Goal: Transaction & Acquisition: Download file/media

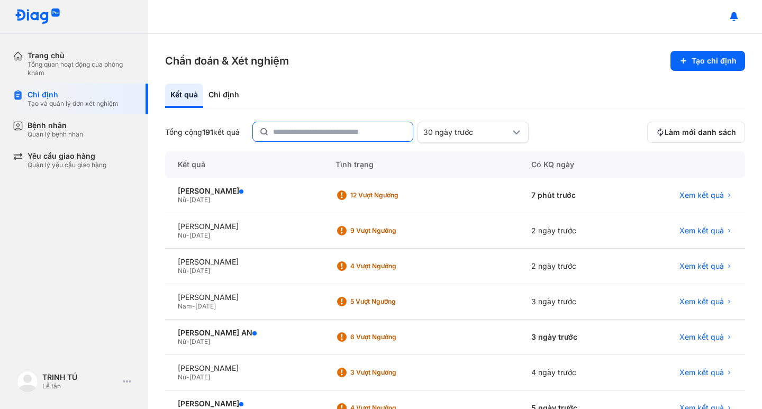
click at [289, 132] on input "text" at bounding box center [339, 131] width 133 height 19
type input "**********"
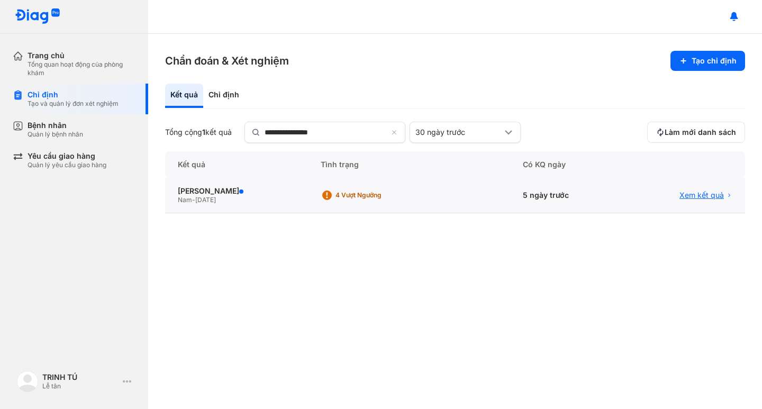
click at [696, 199] on span "Xem kết quả" at bounding box center [701, 195] width 44 height 10
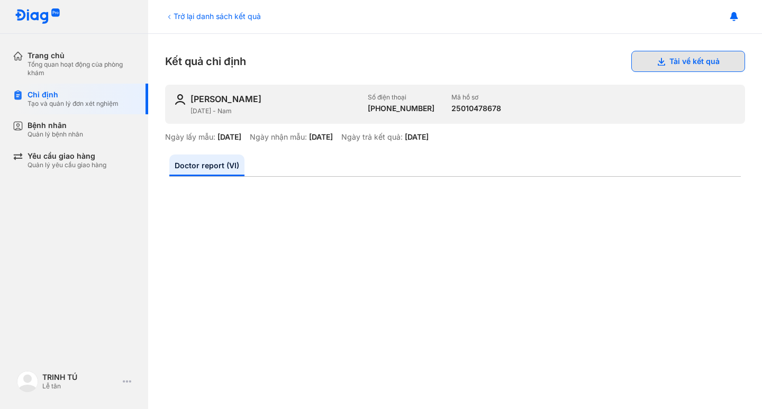
click at [688, 65] on button "Tải về kết quả" at bounding box center [688, 61] width 114 height 21
click at [80, 105] on div "Tạo và quản lý đơn xét nghiệm" at bounding box center [73, 103] width 91 height 8
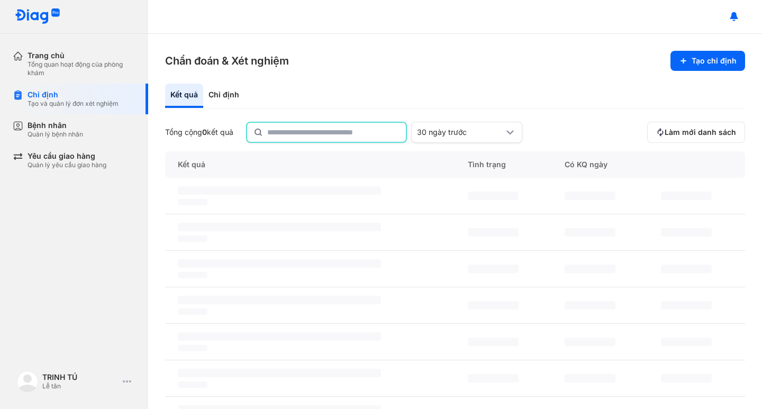
click at [312, 129] on input "text" at bounding box center [333, 132] width 132 height 19
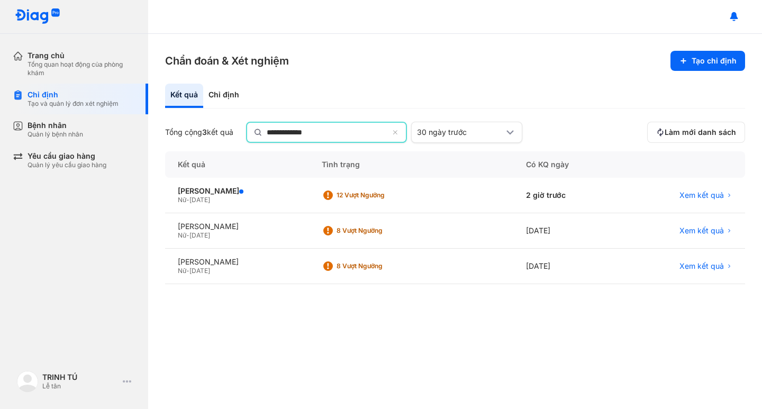
type input "**********"
click at [696, 196] on span "Xem kết quả" at bounding box center [701, 196] width 44 height 10
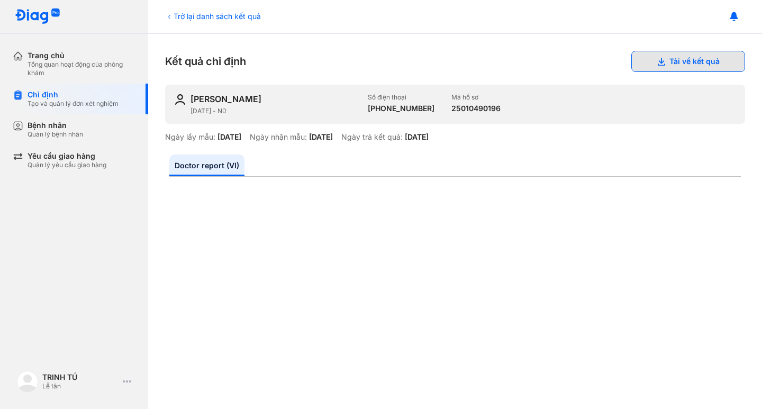
click at [670, 61] on button "Tải về kết quả" at bounding box center [688, 61] width 114 height 21
click at [42, 95] on div "Chỉ định" at bounding box center [73, 95] width 91 height 10
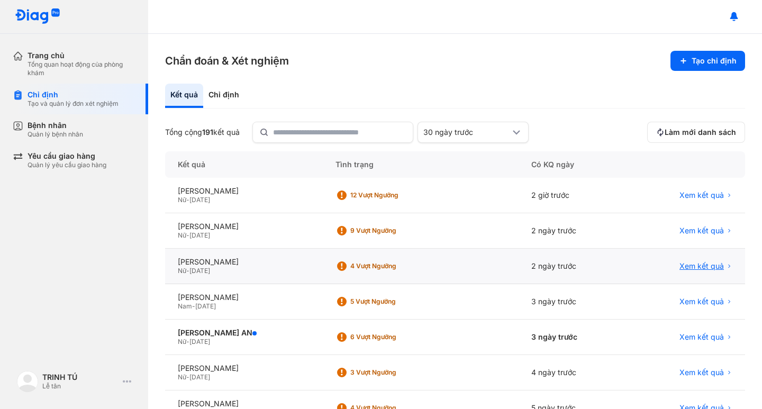
click at [694, 262] on span "Xem kết quả" at bounding box center [701, 266] width 44 height 10
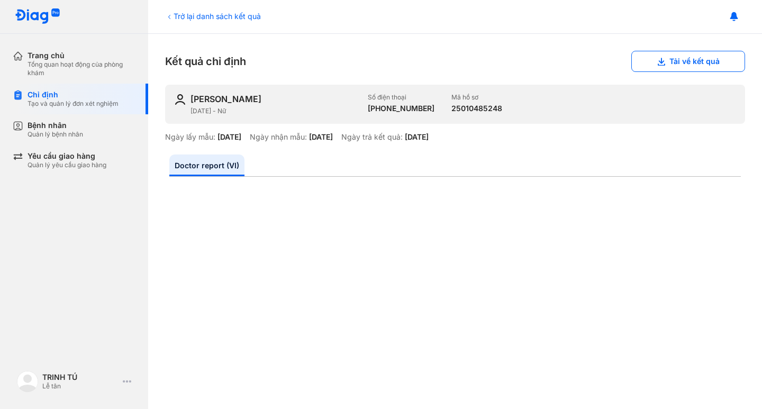
scroll to position [212, 0]
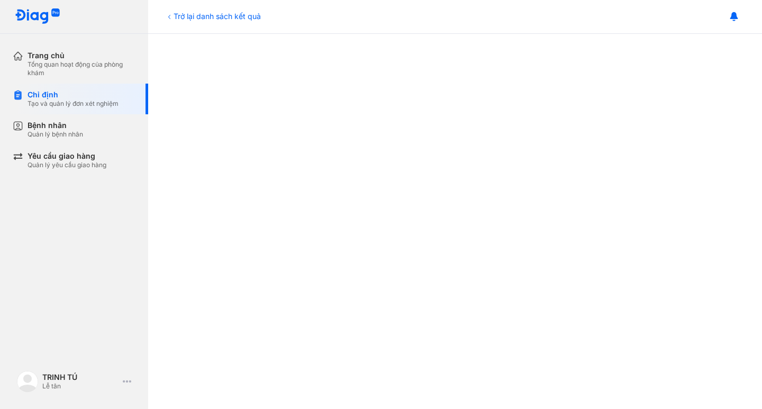
click at [701, 136] on div at bounding box center [454, 309] width 571 height 670
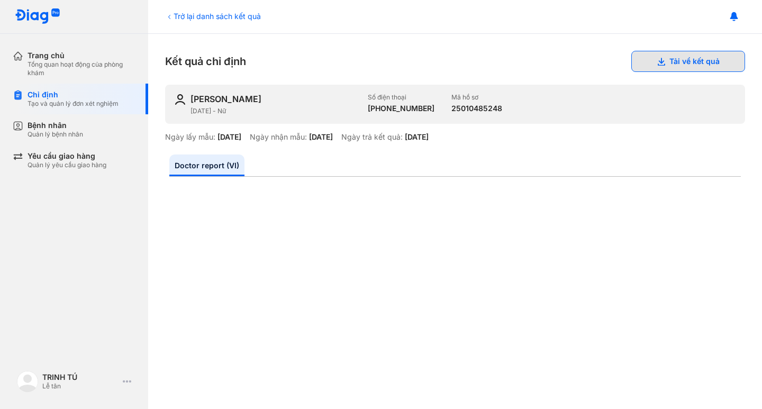
click at [666, 60] on button "Tải về kết quả" at bounding box center [688, 61] width 114 height 21
click at [691, 63] on button "Tải về kết quả" at bounding box center [688, 61] width 114 height 21
click at [60, 101] on div "Tạo và quản lý đơn xét nghiệm" at bounding box center [73, 103] width 91 height 8
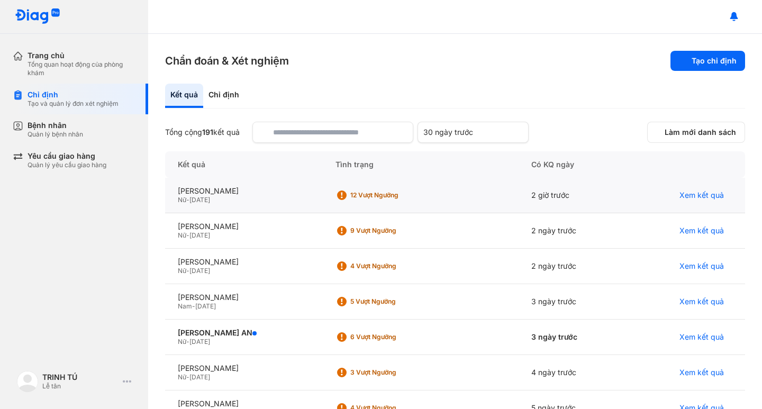
scroll to position [53, 0]
